Goal: Transaction & Acquisition: Purchase product/service

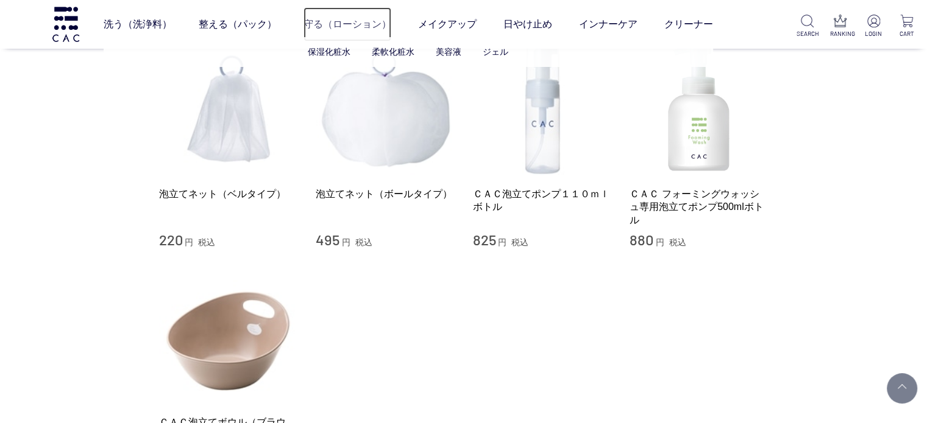
click at [333, 21] on link "守る（ローション）" at bounding box center [347, 24] width 88 height 34
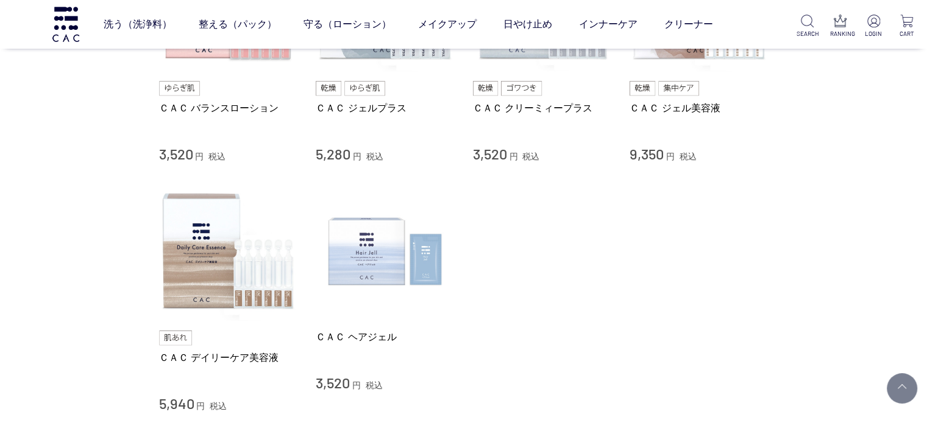
scroll to position [670, 0]
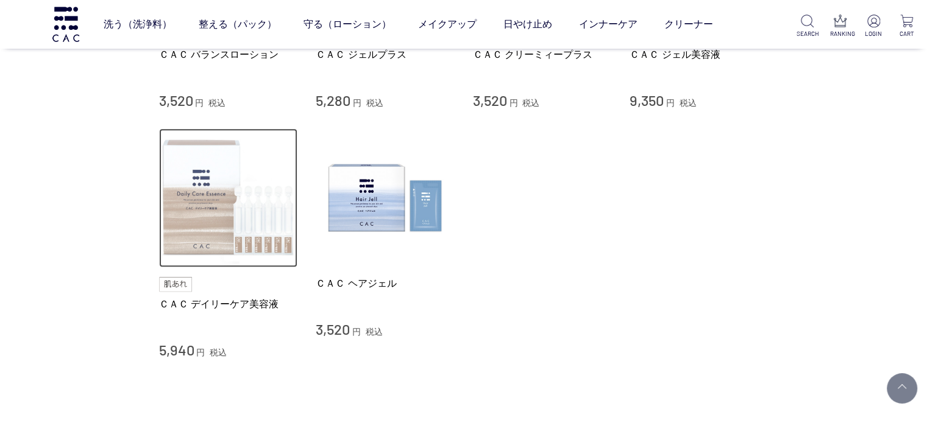
click at [250, 225] on img at bounding box center [228, 198] width 139 height 139
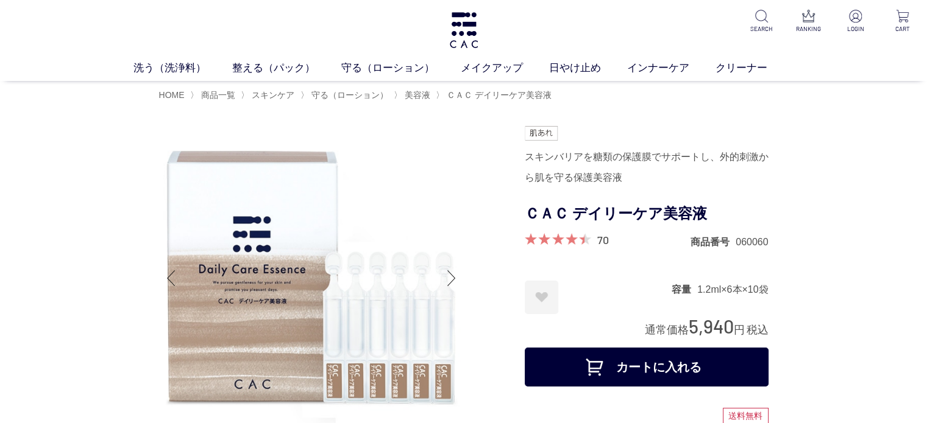
click at [163, 380] on img at bounding box center [311, 278] width 305 height 305
